Goal: Task Accomplishment & Management: Complete application form

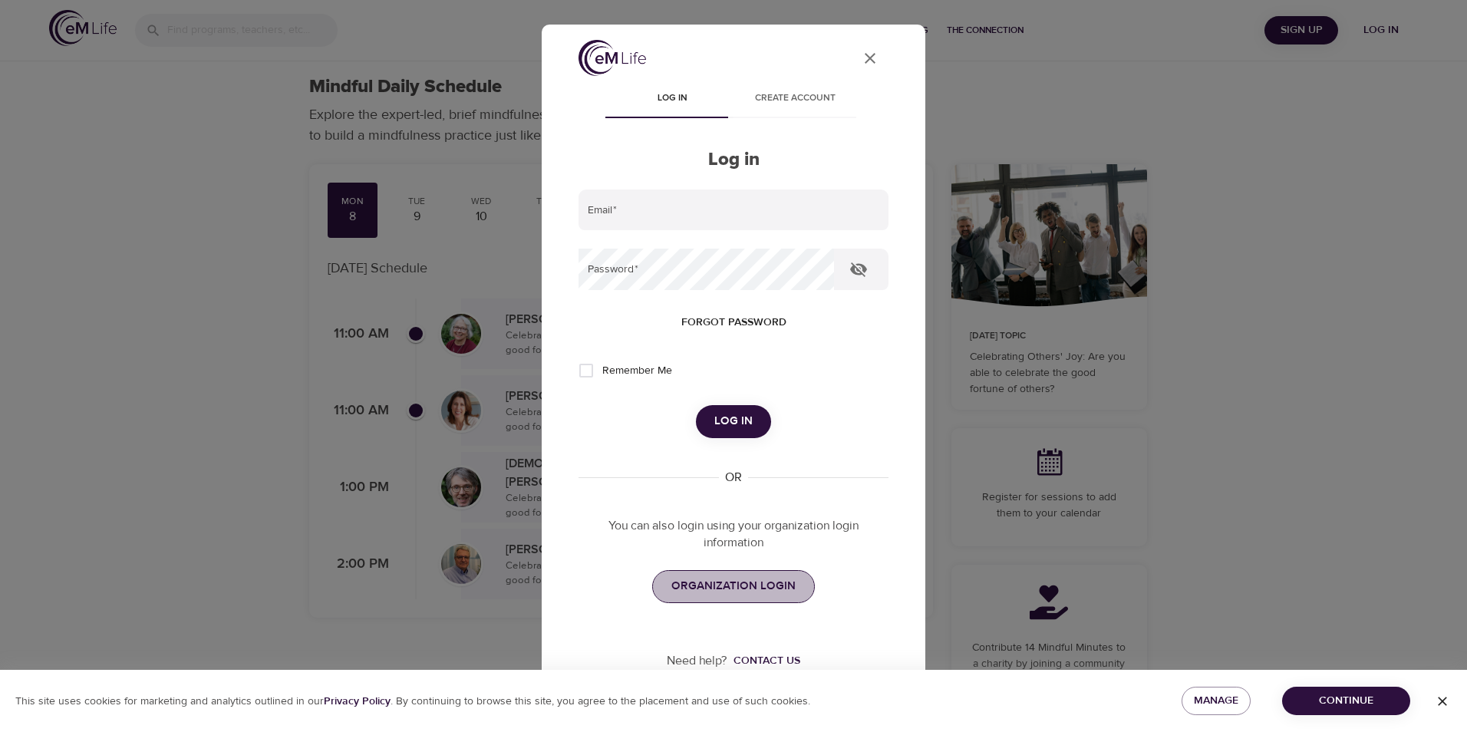
click at [720, 587] on span "ORGANIZATION LOGIN" at bounding box center [733, 586] width 124 height 20
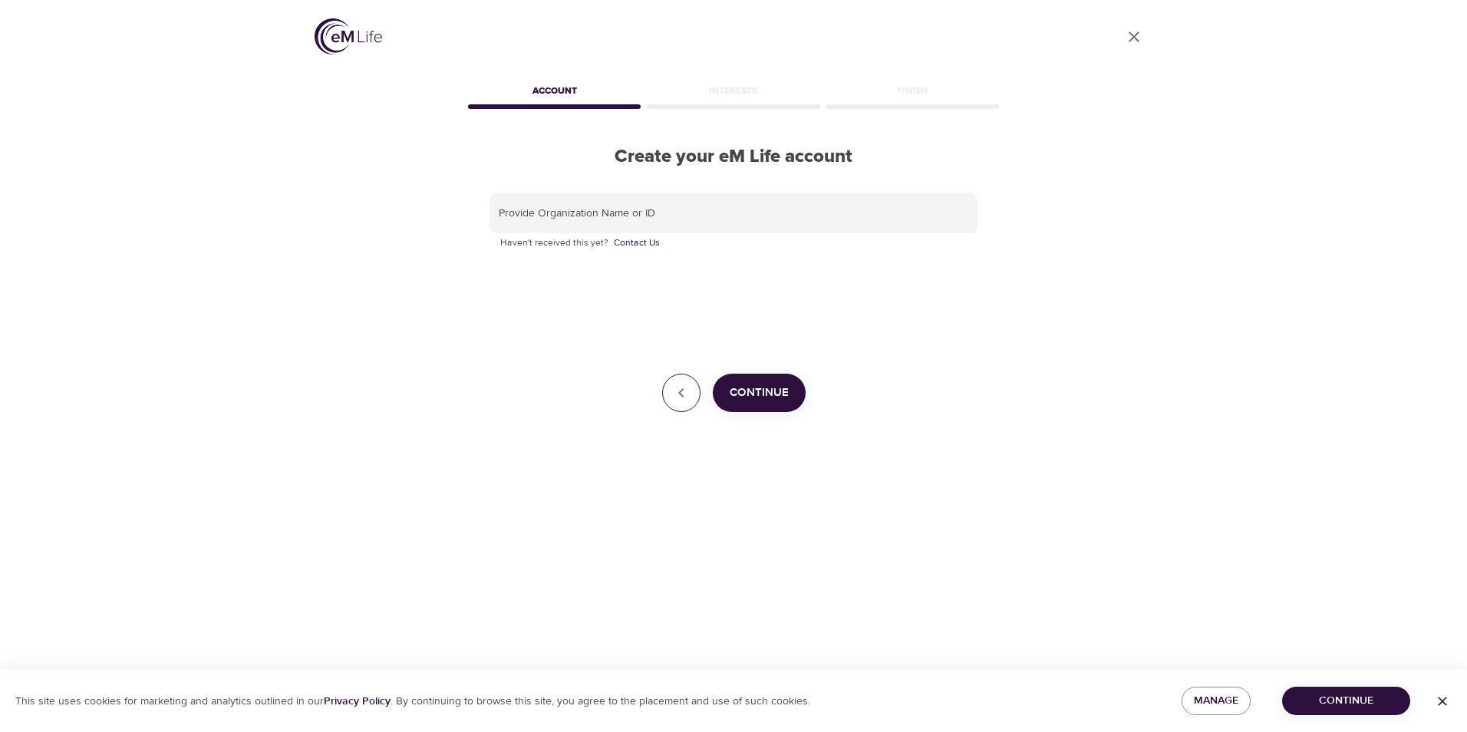
click at [680, 384] on icon "button" at bounding box center [681, 393] width 18 height 18
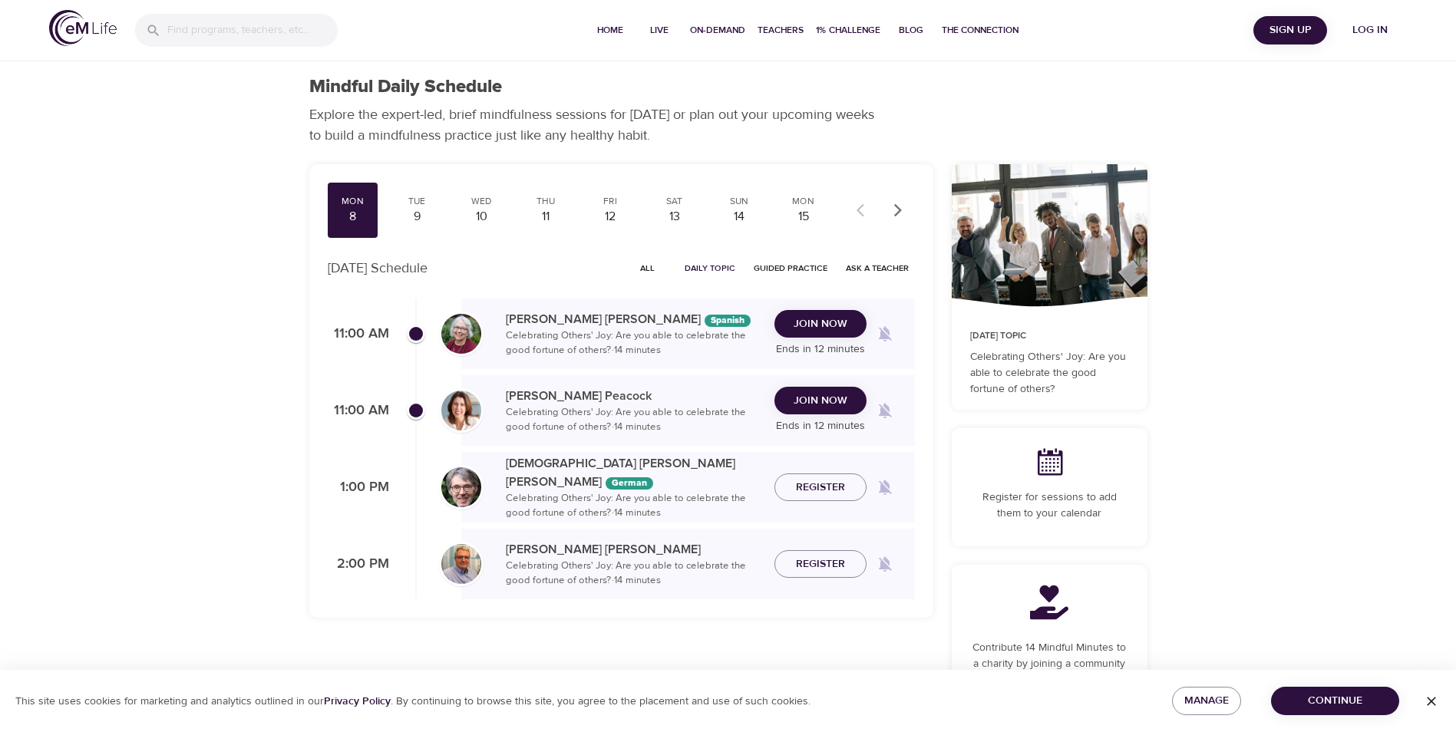
click at [828, 405] on span "Join Now" at bounding box center [820, 400] width 54 height 19
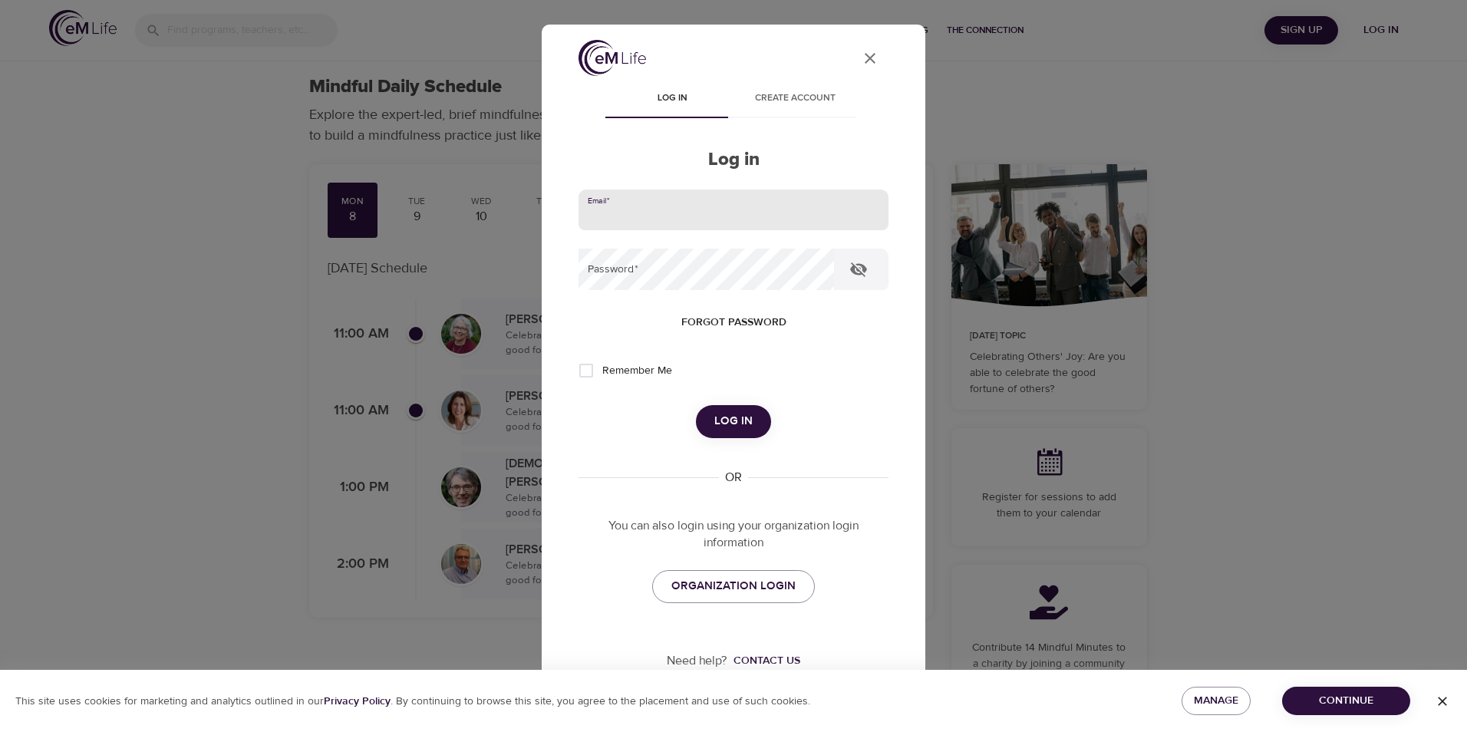
click at [640, 224] on input "email" at bounding box center [734, 210] width 310 height 41
type input "marcia.k.buchs@amexgbt.com"
click at [731, 419] on span "Log in" at bounding box center [733, 421] width 38 height 20
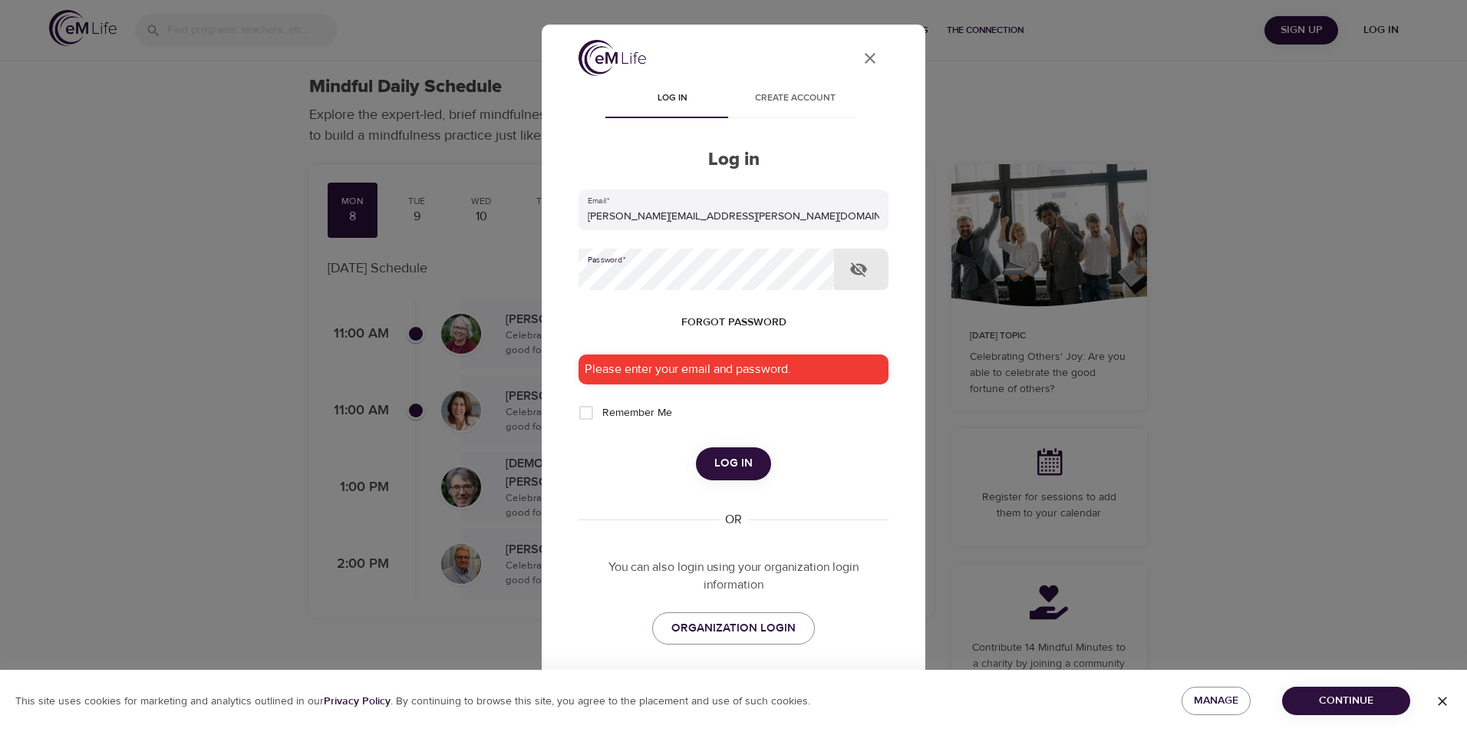
click at [855, 274] on icon "button" at bounding box center [858, 269] width 17 height 15
click at [760, 638] on span "ORGANIZATION LOGIN" at bounding box center [733, 629] width 124 height 20
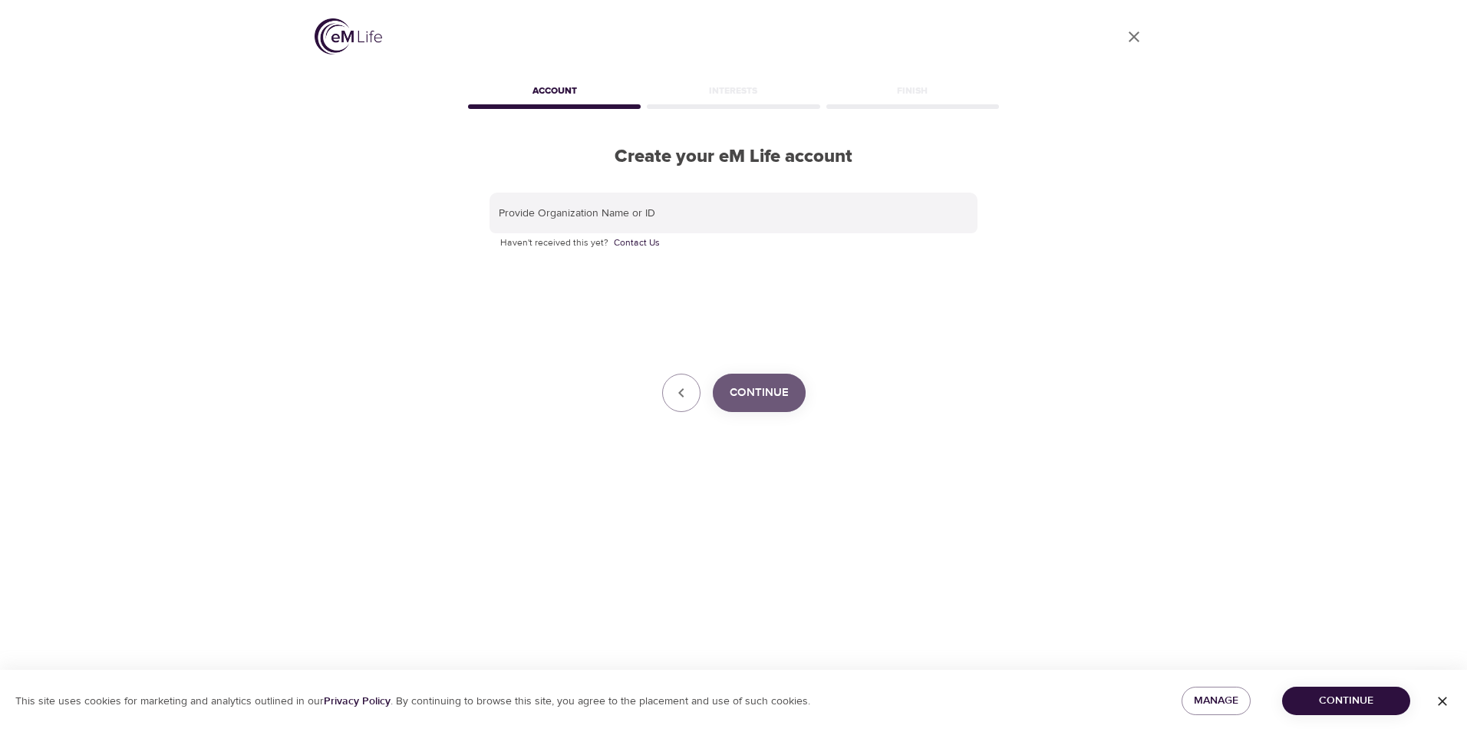
click at [747, 383] on span "Continue" at bounding box center [759, 393] width 59 height 20
